Goal: Information Seeking & Learning: Learn about a topic

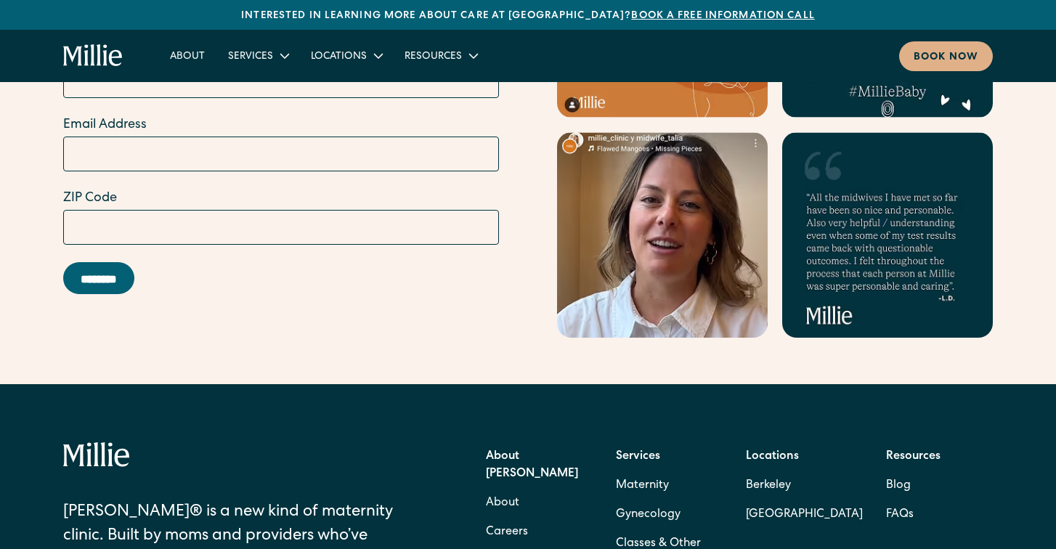
scroll to position [5724, 0]
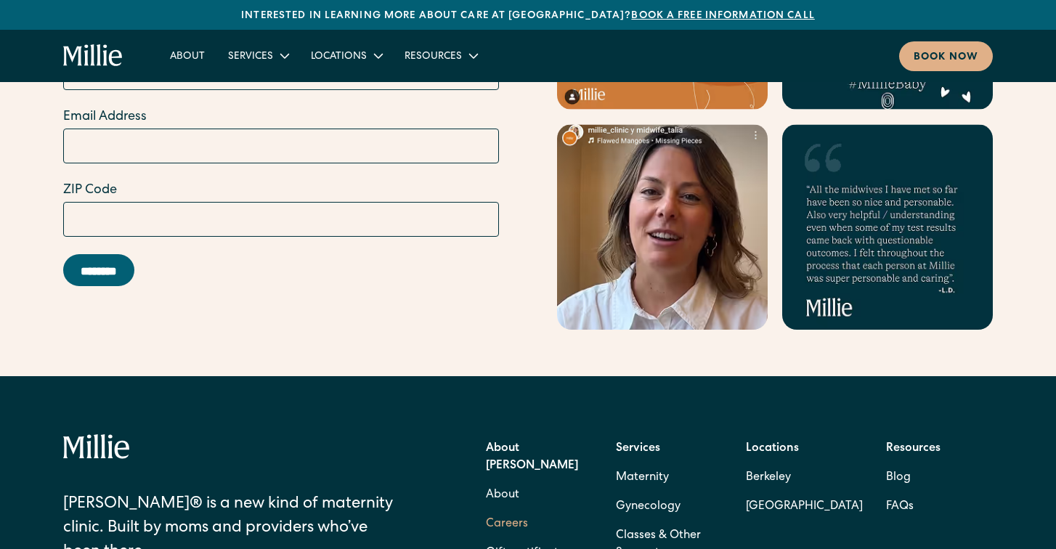
click at [505, 510] on link "Careers" at bounding box center [507, 524] width 42 height 29
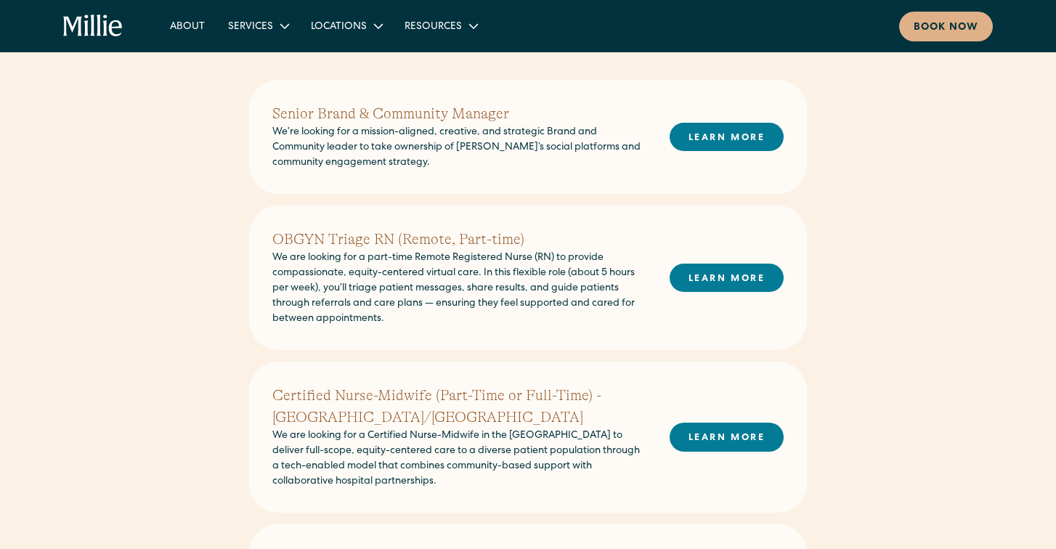
scroll to position [280, 0]
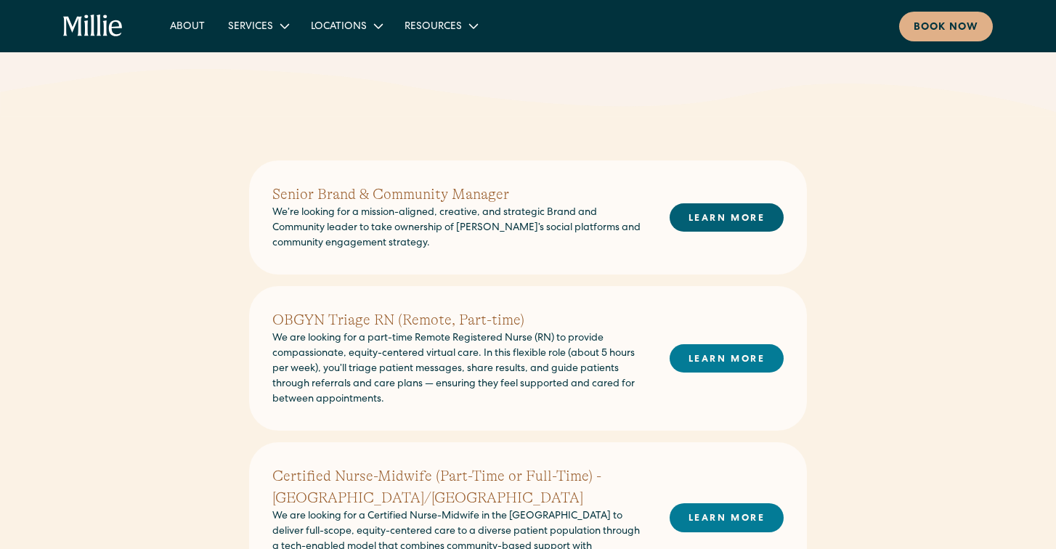
click at [724, 217] on link "LEARN MORE" at bounding box center [727, 217] width 114 height 28
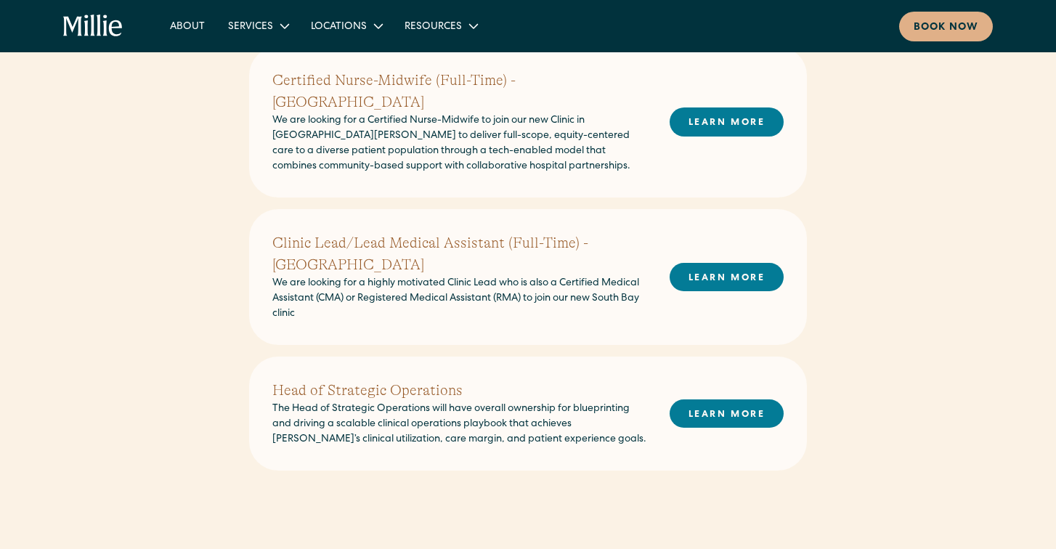
scroll to position [846, 0]
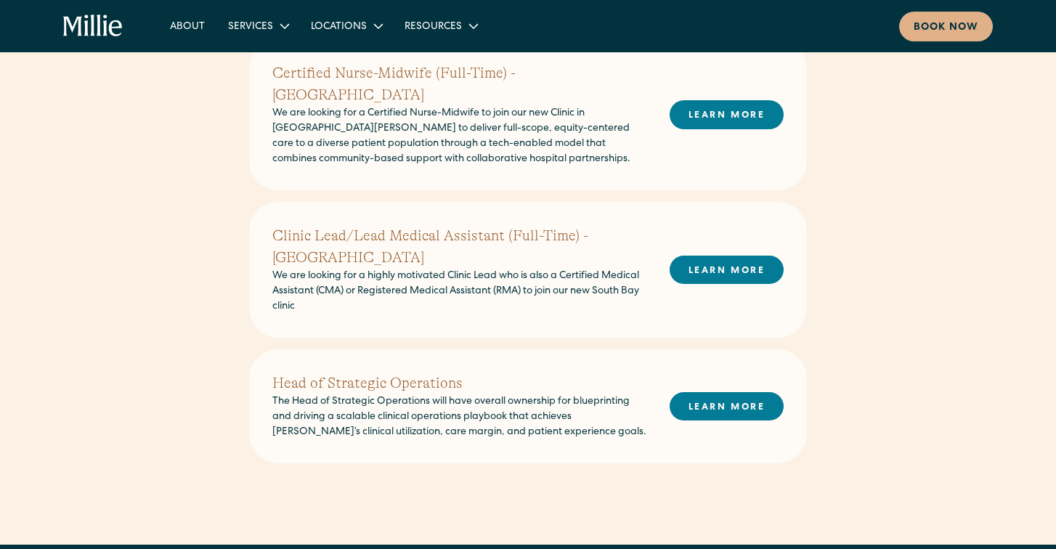
click at [309, 373] on h2 "Head of Strategic Operations" at bounding box center [459, 384] width 374 height 22
click at [750, 392] on link "LEARN MORE" at bounding box center [727, 406] width 114 height 28
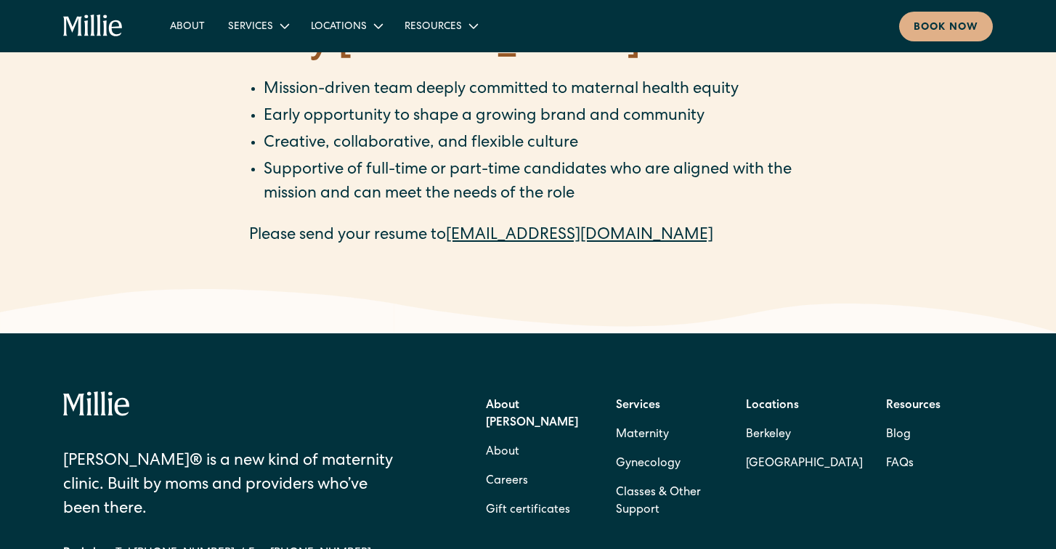
scroll to position [2350, 0]
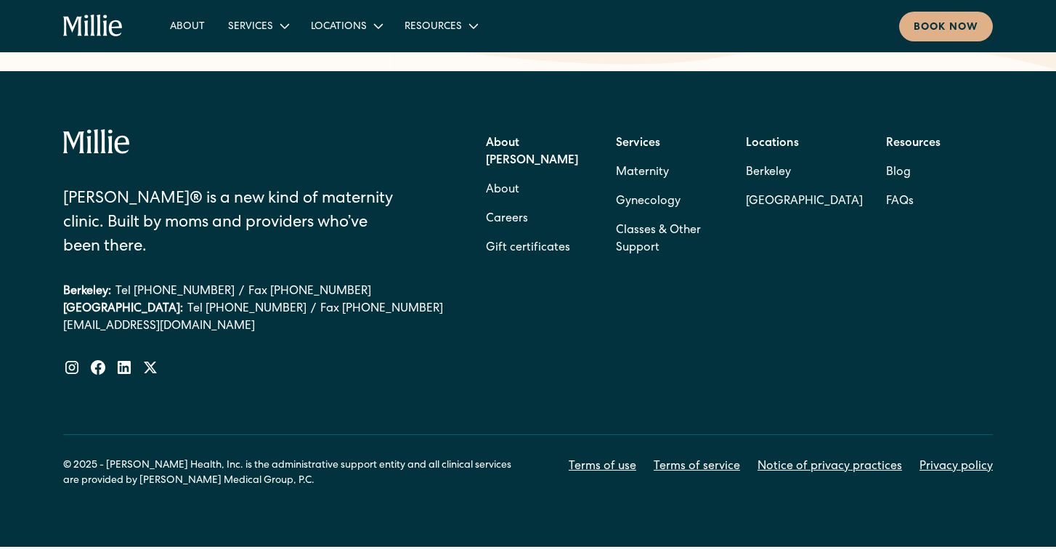
scroll to position [2955, 0]
